Goal: Task Accomplishment & Management: Complete application form

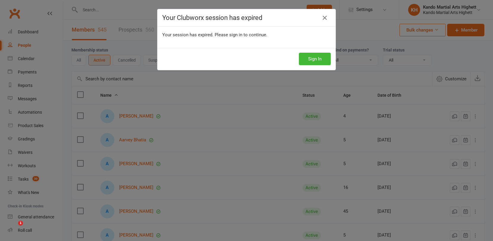
select select "100"
click at [313, 56] on button "Sign In" at bounding box center [315, 59] width 32 height 12
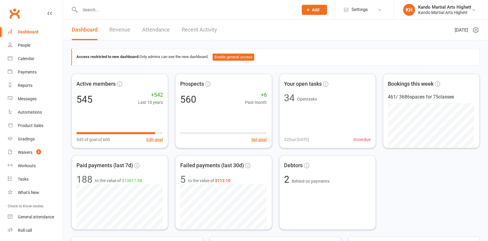
click at [312, 11] on button "Add" at bounding box center [314, 10] width 25 height 10
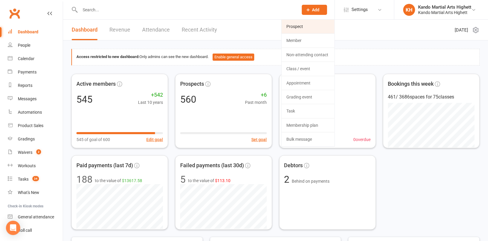
click at [303, 27] on link "Prospect" at bounding box center [308, 27] width 53 height 14
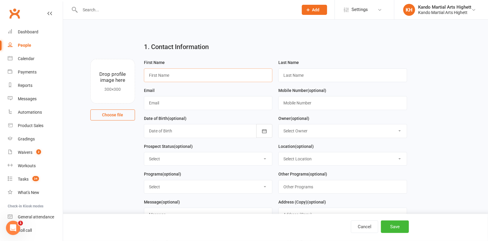
click at [169, 76] on input "text" at bounding box center [208, 75] width 129 height 14
paste input "lucie.umbers@franklintempleton.com"
type input "lucie.umbers@franklintempleton.com"
drag, startPoint x: 239, startPoint y: 77, endPoint x: 113, endPoint y: 69, distance: 125.8
click at [113, 59] on div "Drop profile image here 300×300 Choose file First Name lucie.umbers@franklintem…" at bounding box center [275, 59] width 409 height 0
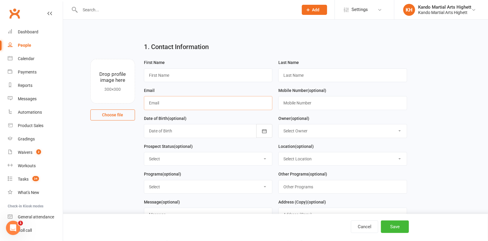
click at [170, 97] on input "text" at bounding box center [208, 103] width 129 height 14
paste input "lucie.umbers@franklintempleton.com"
type input "lucie.umbers@franklintempleton.com"
click at [180, 71] on input "text" at bounding box center [208, 75] width 129 height 14
type input "Lucie"
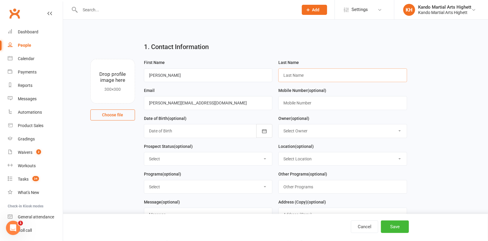
click at [292, 75] on input "text" at bounding box center [343, 75] width 129 height 14
type input "Umbers"
click at [396, 229] on button "Save" at bounding box center [395, 226] width 28 height 12
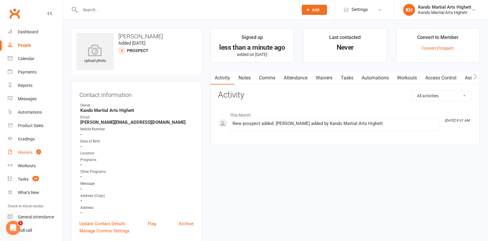
click at [26, 154] on div "Waivers" at bounding box center [25, 152] width 15 height 5
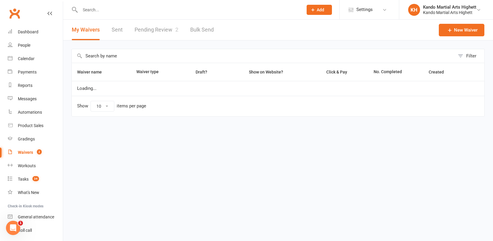
select select "100"
